Goal: Information Seeking & Learning: Check status

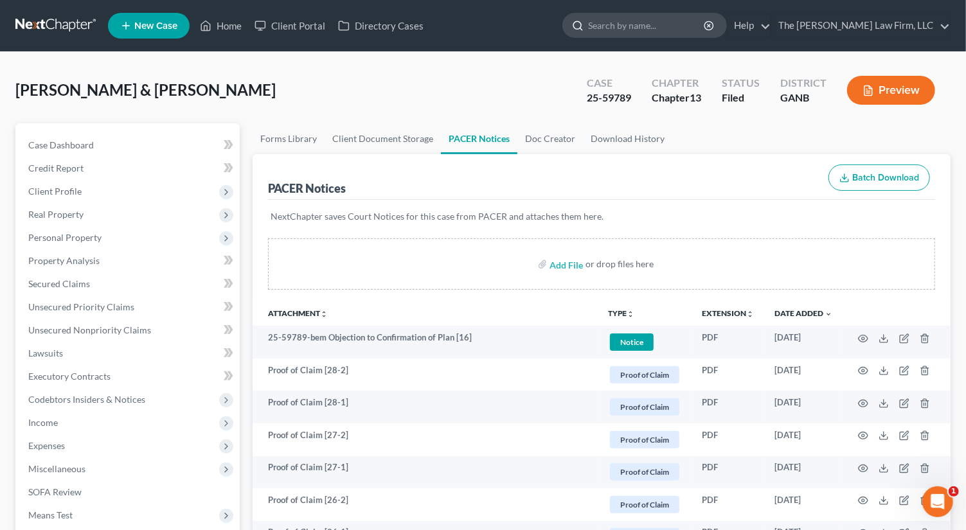
click at [651, 22] on input "search" at bounding box center [647, 25] width 118 height 24
type input "ferr"
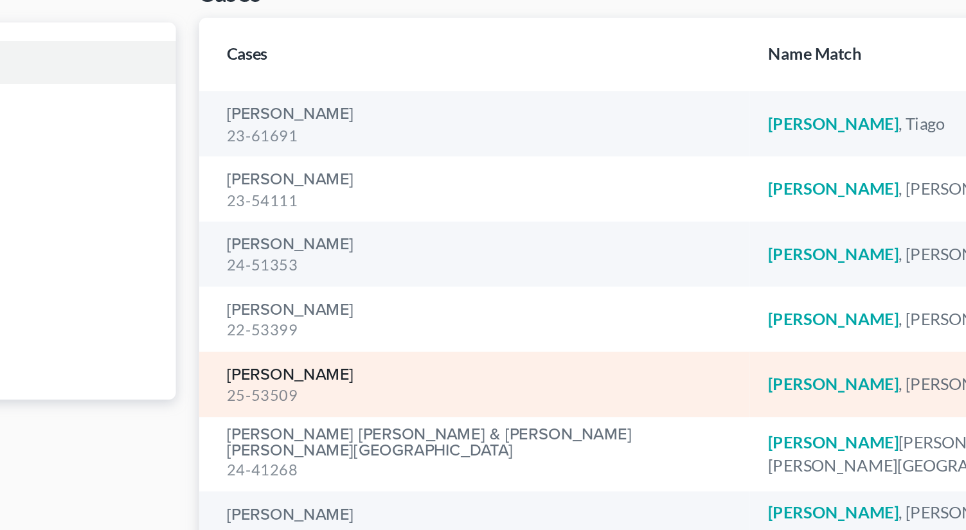
click at [298, 299] on link "[PERSON_NAME]" at bounding box center [303, 303] width 70 height 9
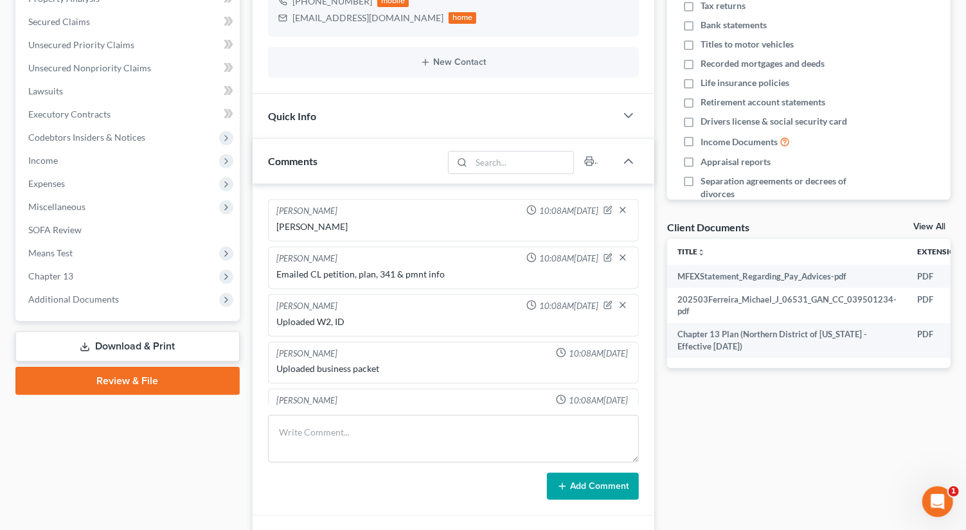
scroll to position [114, 0]
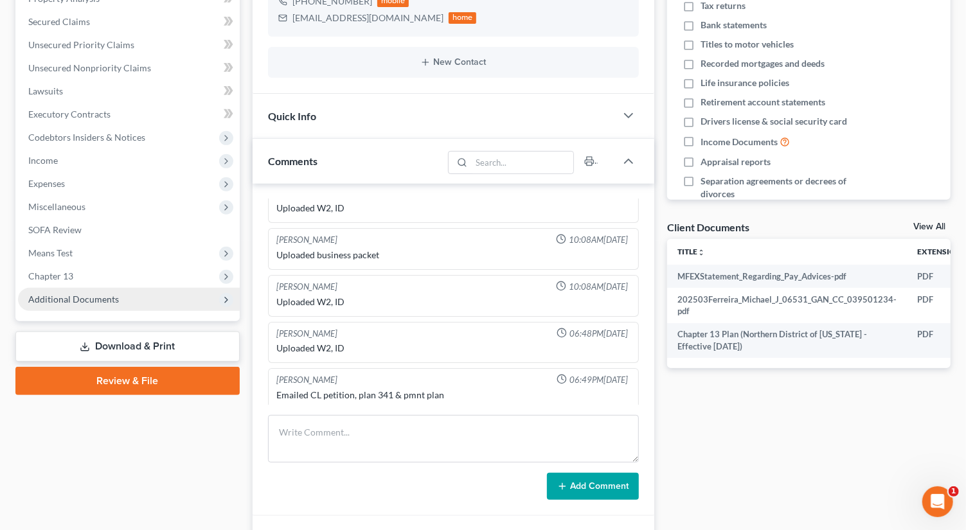
click at [92, 302] on span "Additional Documents" at bounding box center [73, 299] width 91 height 11
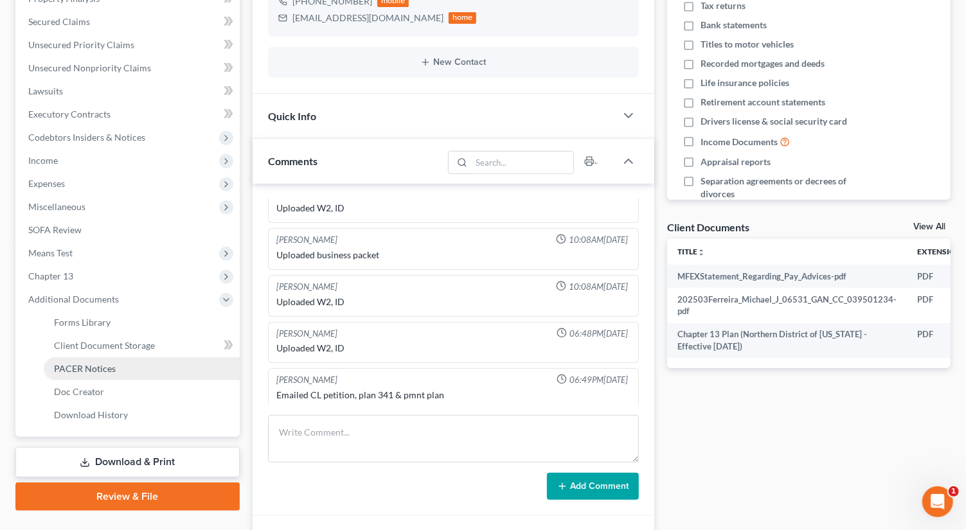
click at [100, 368] on span "PACER Notices" at bounding box center [85, 368] width 62 height 11
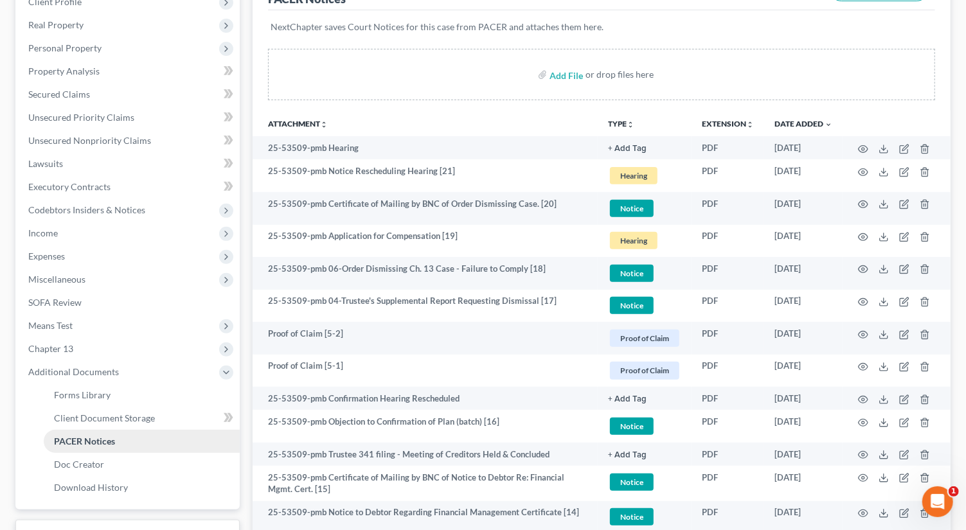
scroll to position [188, 0]
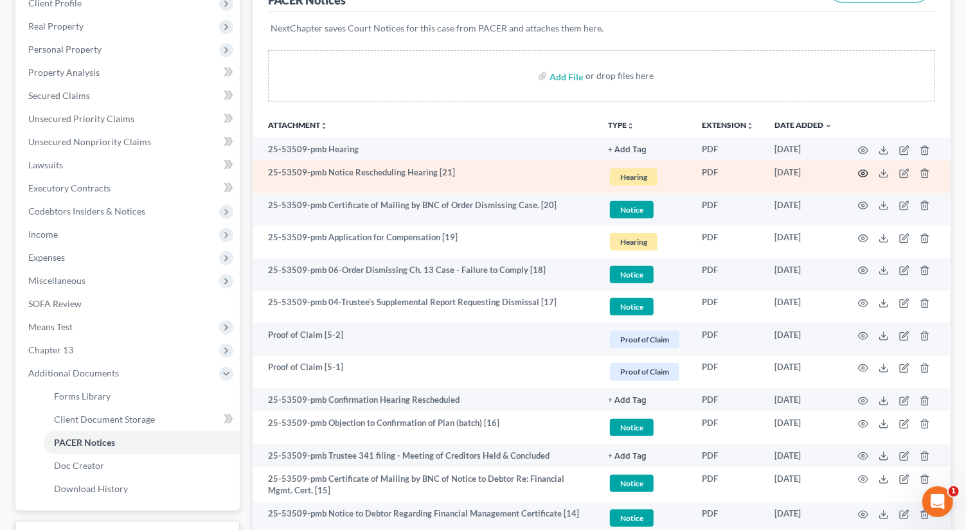
click at [865, 175] on icon "button" at bounding box center [863, 173] width 10 height 10
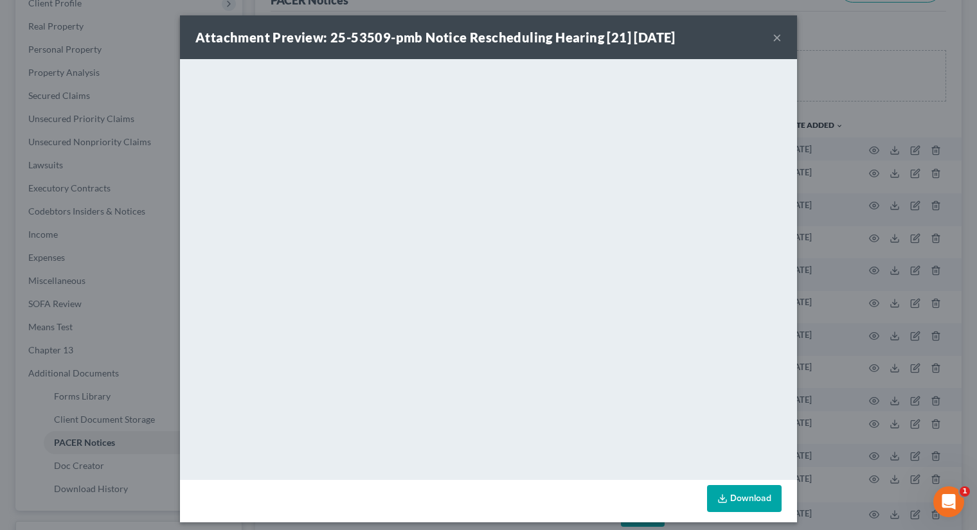
click at [773, 39] on button "×" at bounding box center [777, 37] width 9 height 15
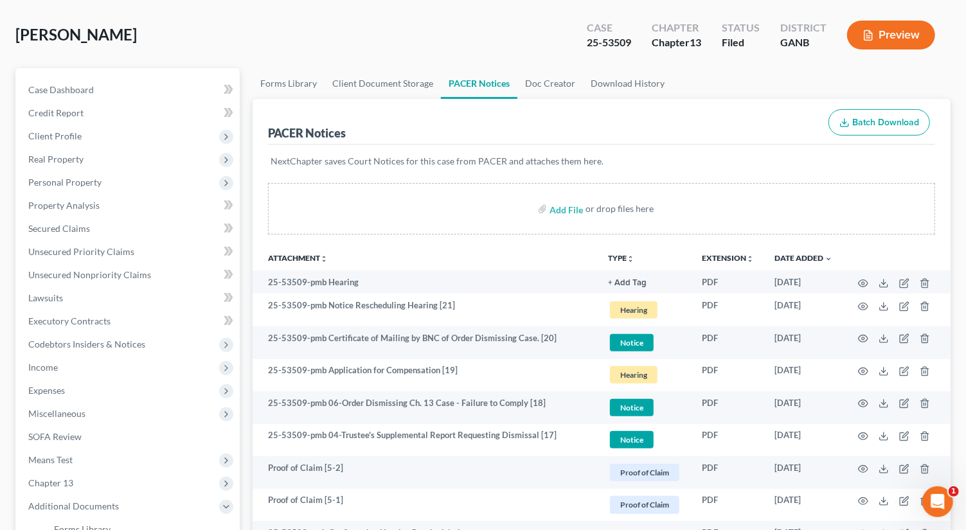
scroll to position [0, 0]
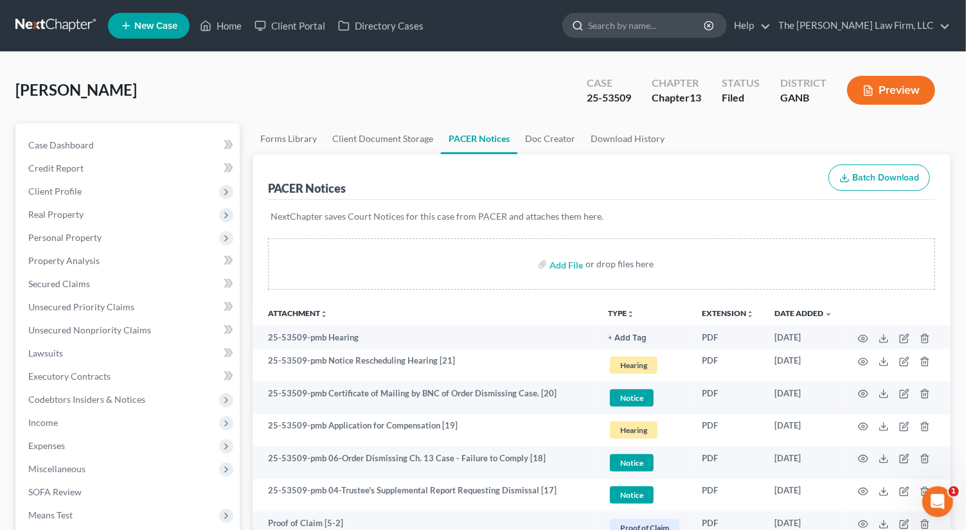
click at [675, 24] on input "search" at bounding box center [647, 25] width 118 height 24
type input "a"
click at [656, 33] on input "search" at bounding box center [647, 25] width 118 height 24
type input "[PERSON_NAME]"
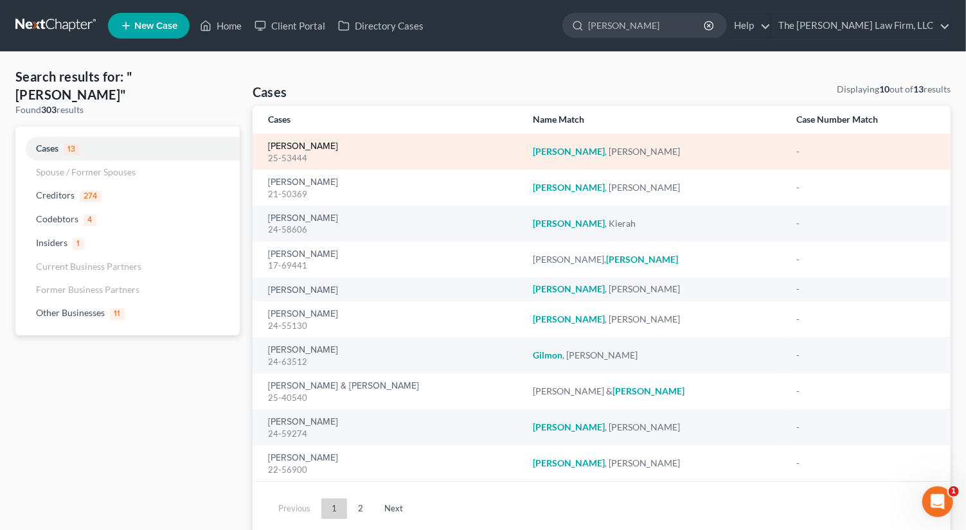
click at [305, 145] on link "[PERSON_NAME]" at bounding box center [303, 146] width 70 height 9
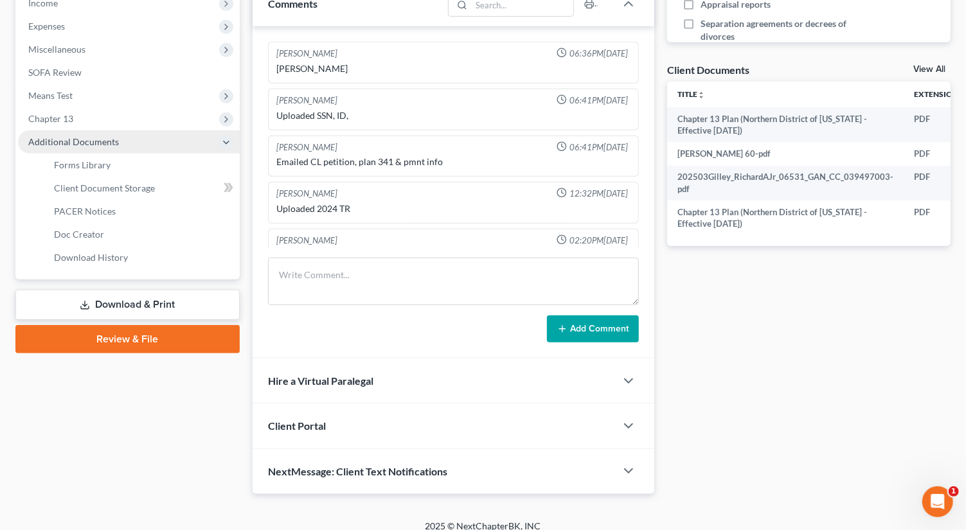
scroll to position [66, 0]
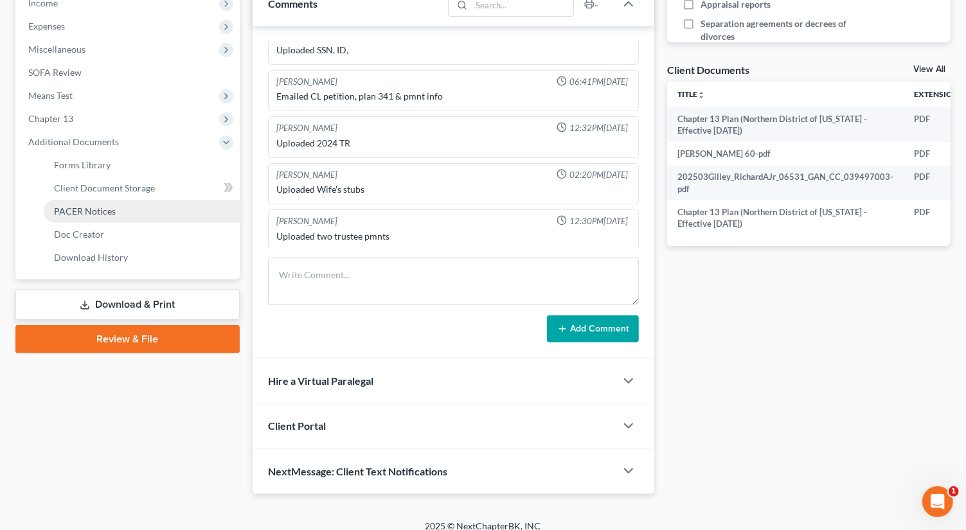
click at [94, 206] on span "PACER Notices" at bounding box center [85, 211] width 62 height 11
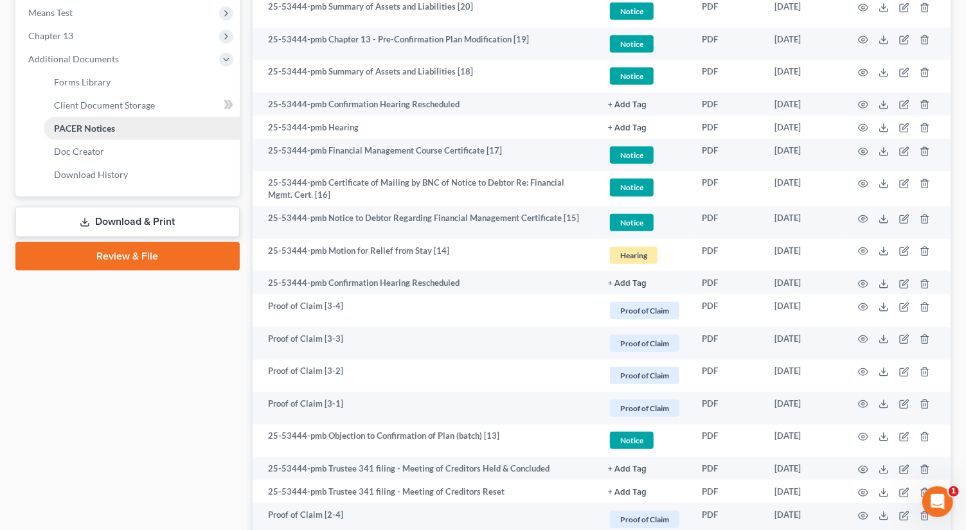
scroll to position [509, 0]
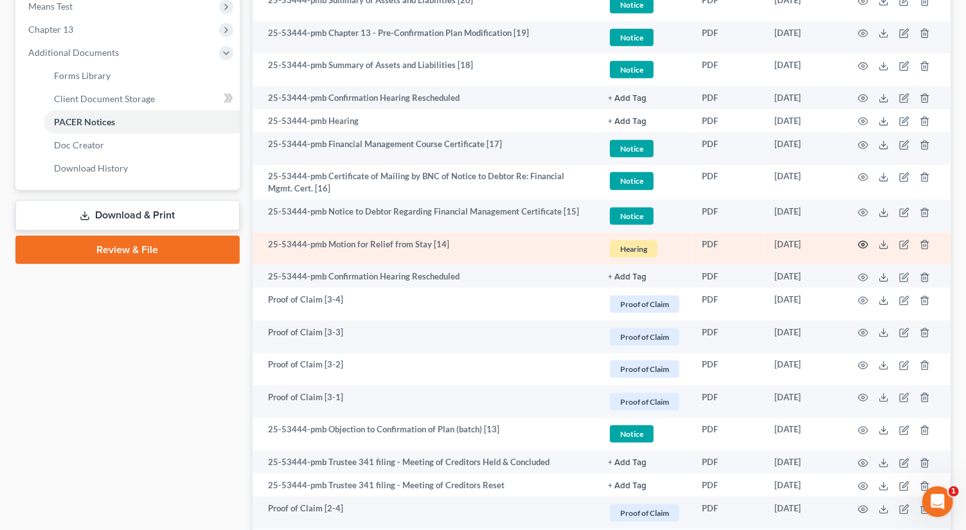
click at [863, 242] on icon "button" at bounding box center [863, 245] width 10 height 10
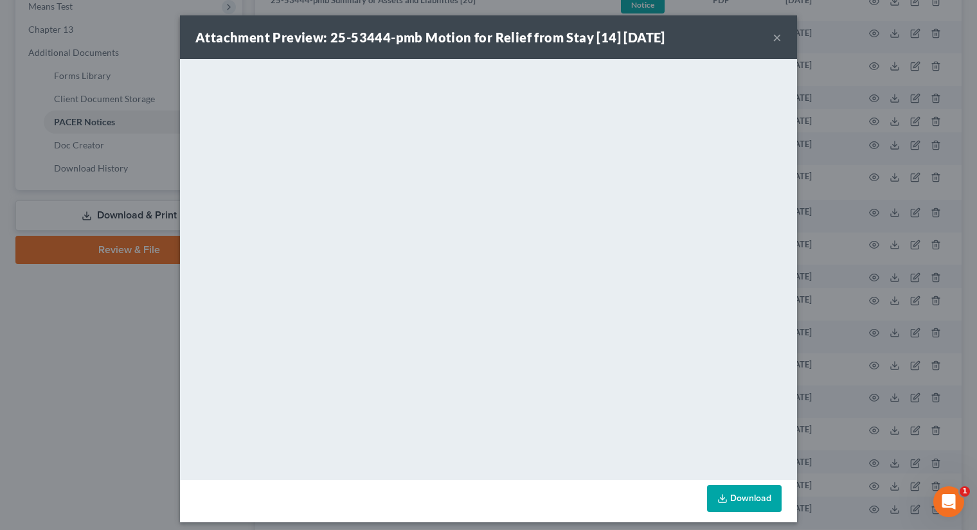
click at [774, 40] on button "×" at bounding box center [777, 37] width 9 height 15
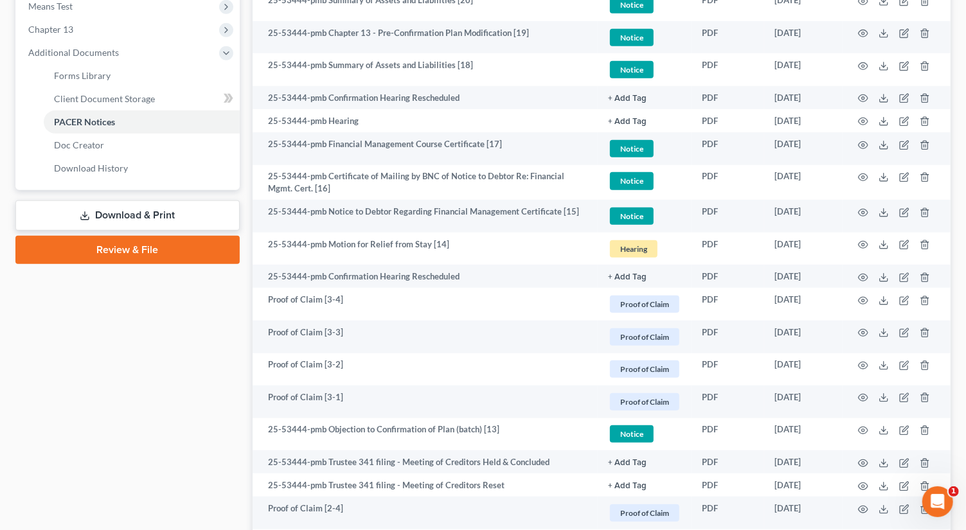
click at [248, 91] on div "Forms Library Client Document Storage PACER Notices Doc Creator Download Histor…" at bounding box center [601, 355] width 711 height 1482
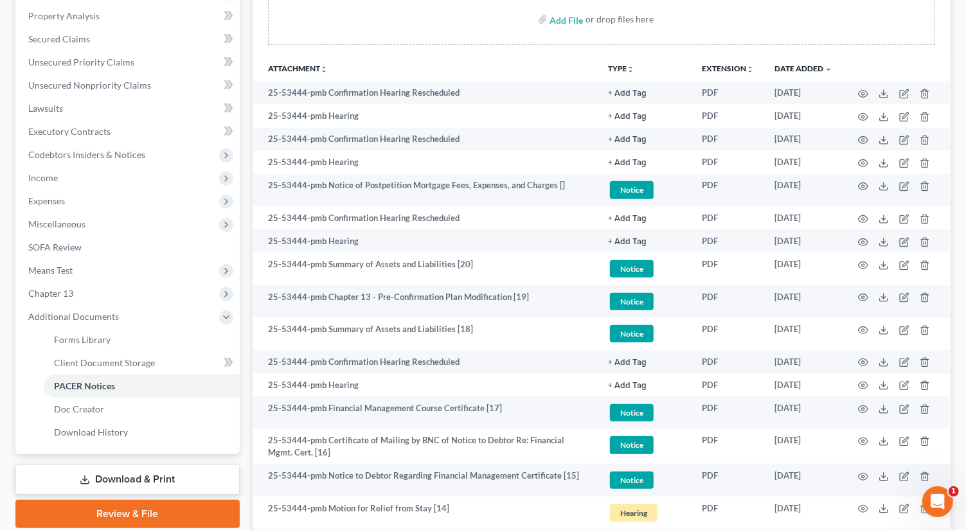
scroll to position [0, 0]
